Goal: Check status: Check status

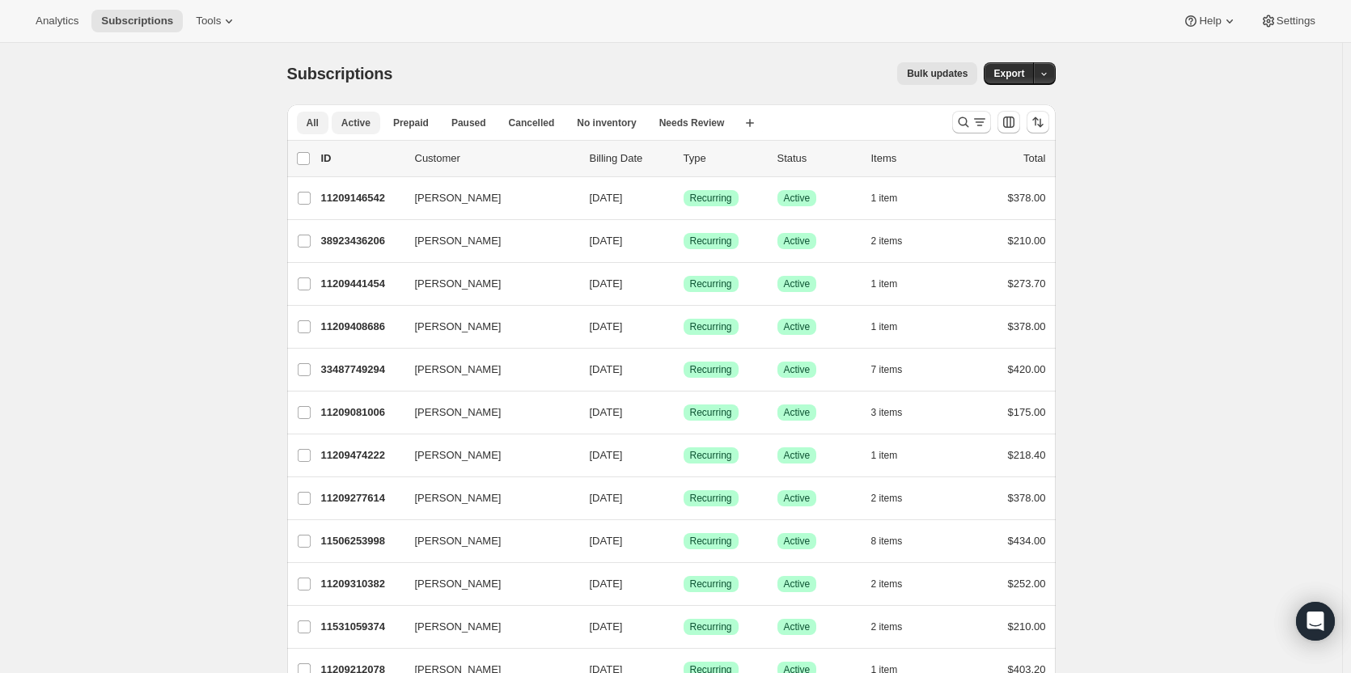
click at [360, 119] on span "Active" at bounding box center [355, 122] width 29 height 13
click at [512, 126] on span "Cancelled" at bounding box center [532, 122] width 46 height 13
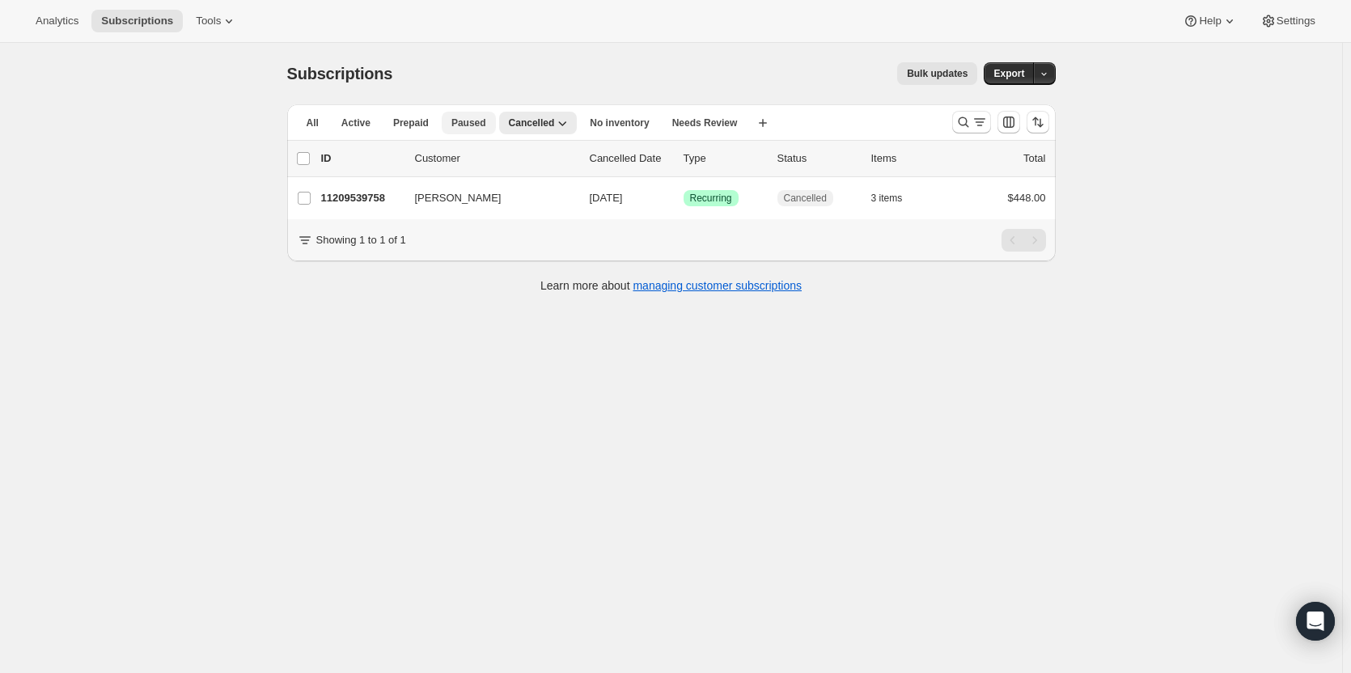
click at [455, 121] on span "Paused" at bounding box center [468, 122] width 35 height 13
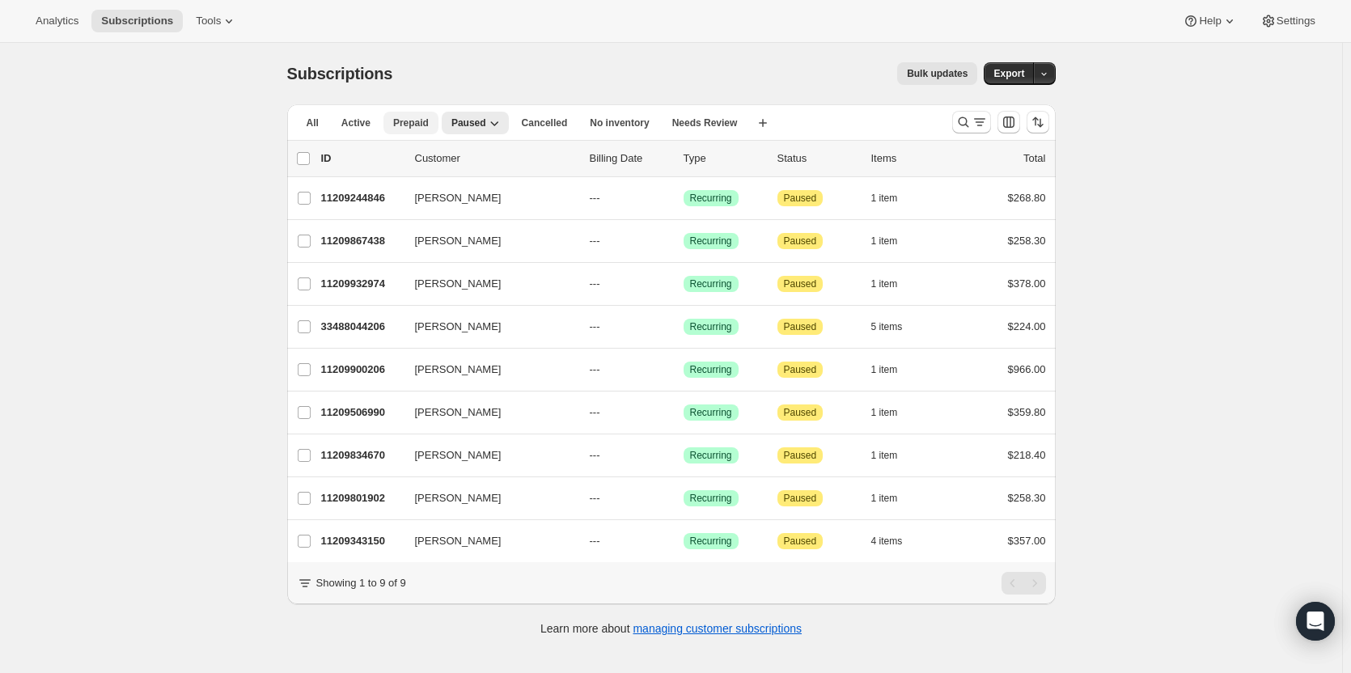
click at [408, 125] on span "Prepaid" at bounding box center [411, 122] width 36 height 13
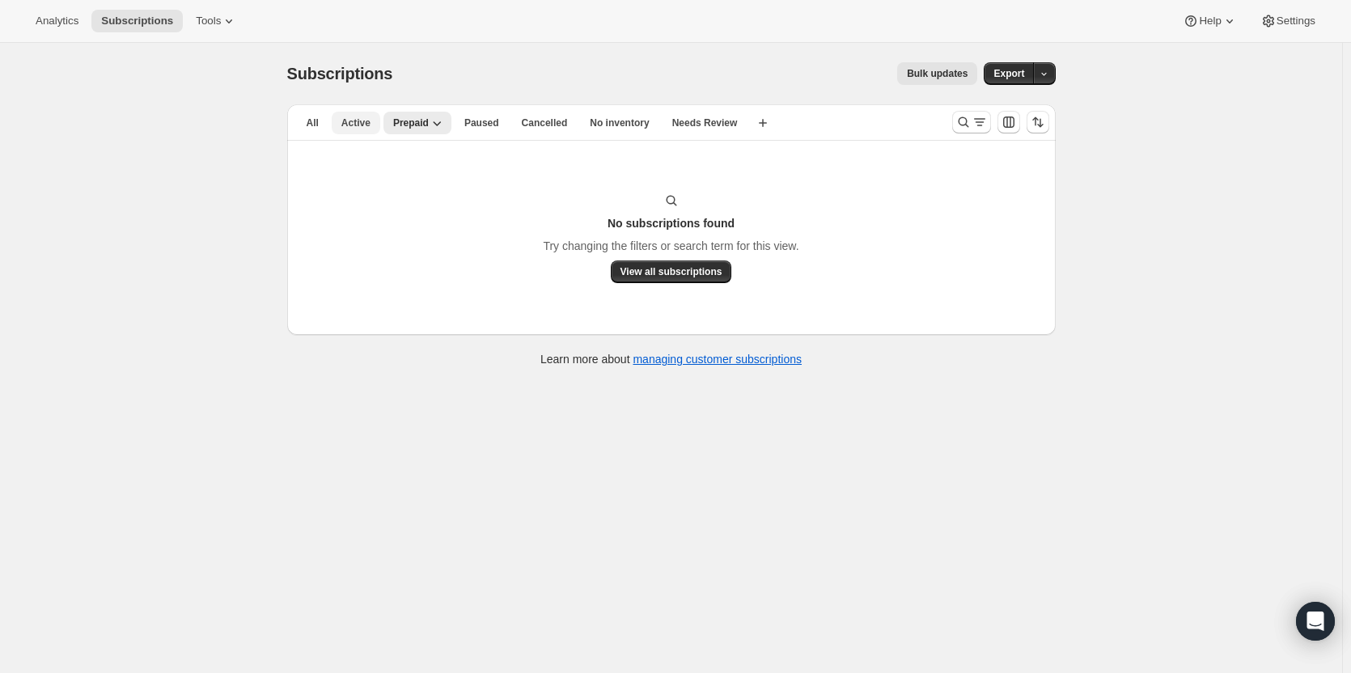
click at [362, 127] on span "Active" at bounding box center [355, 122] width 29 height 13
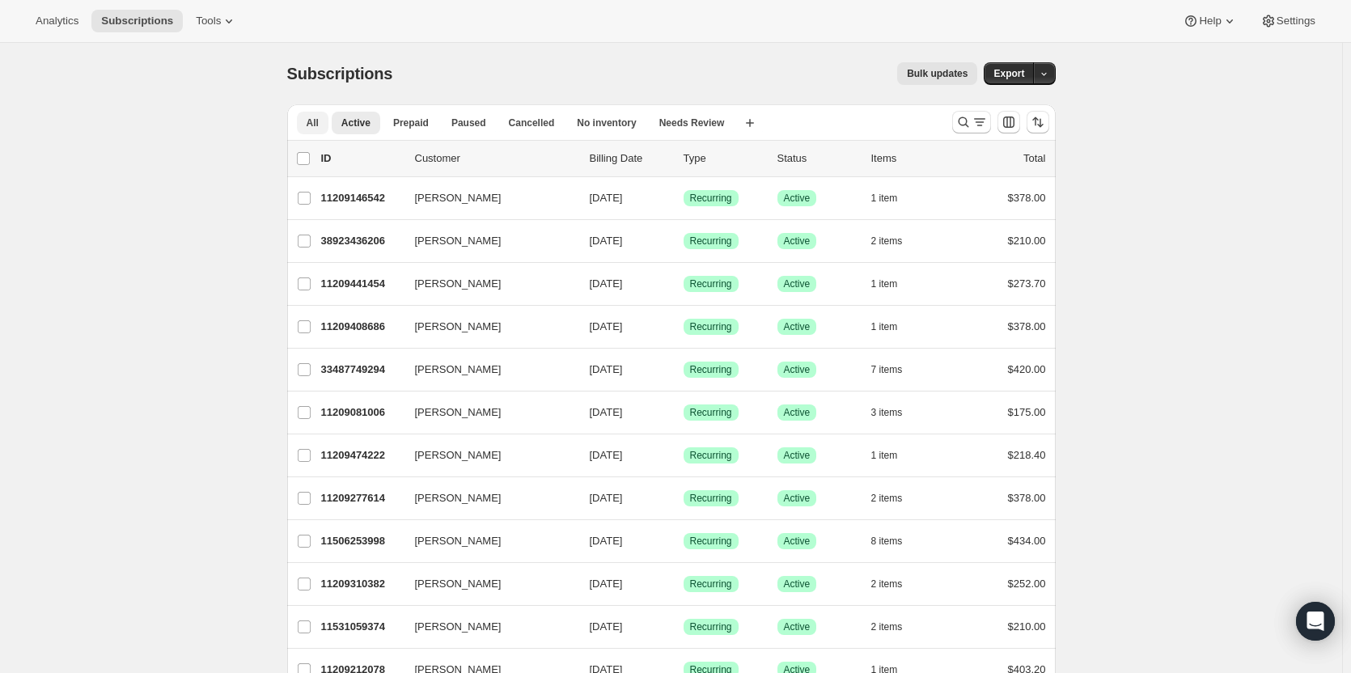
click at [303, 119] on button "All" at bounding box center [313, 123] width 32 height 23
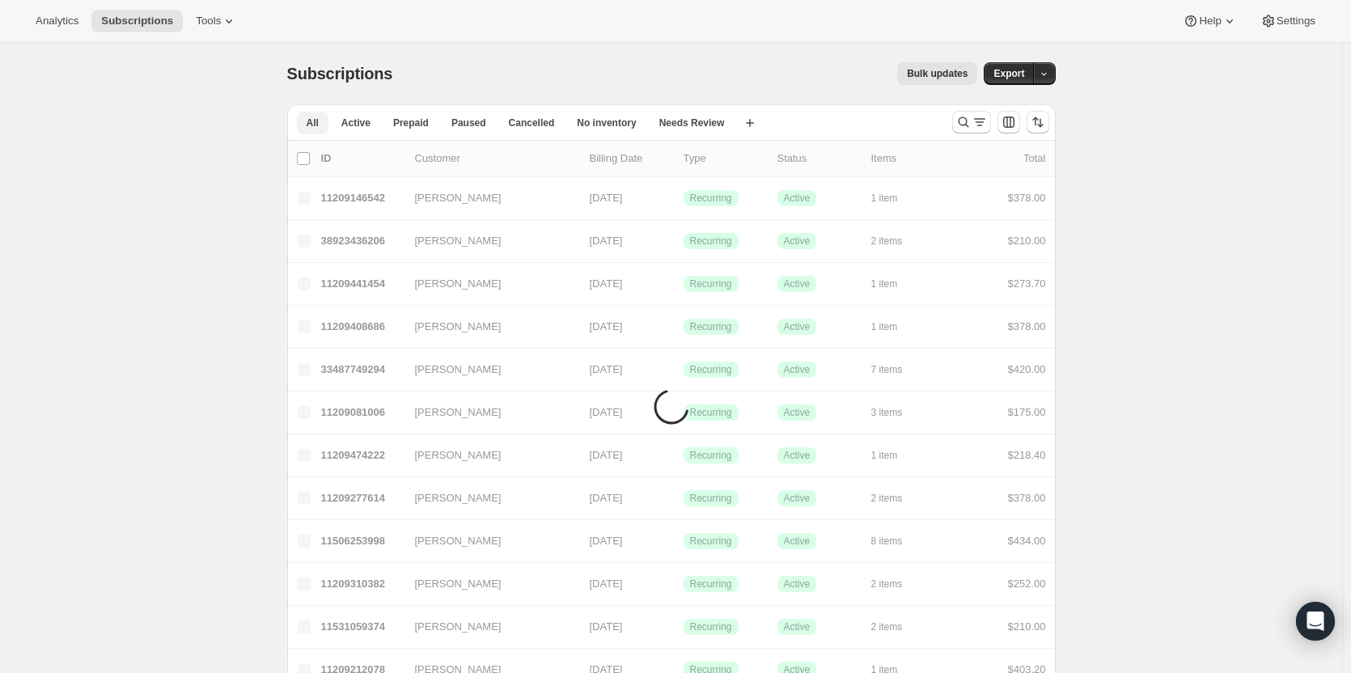
click at [318, 124] on span "All" at bounding box center [313, 122] width 12 height 13
